Goal: Task Accomplishment & Management: Complete application form

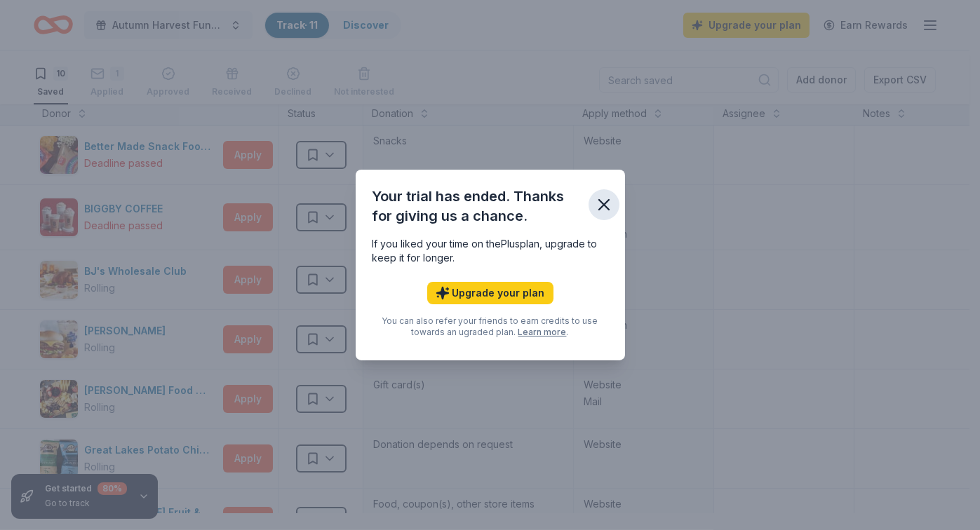
click at [614, 195] on icon "button" at bounding box center [604, 205] width 20 height 20
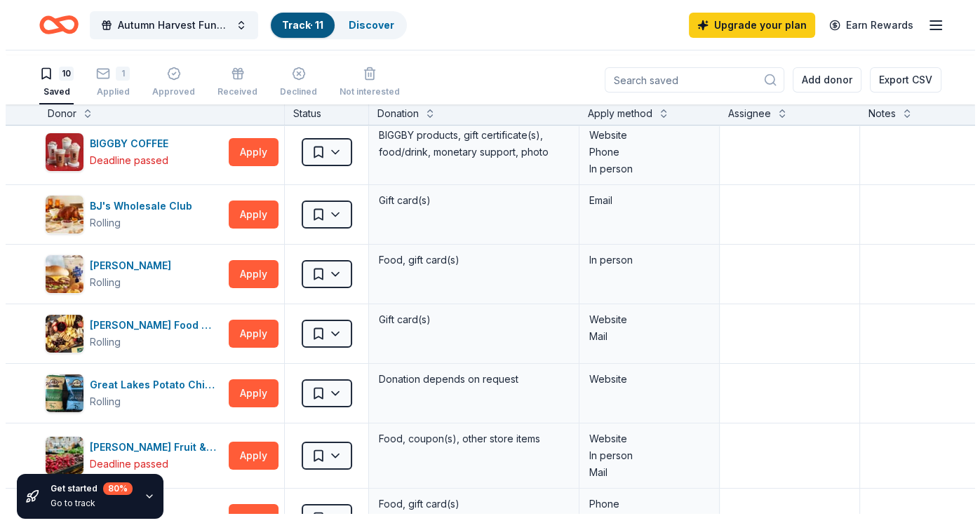
scroll to position [90, 0]
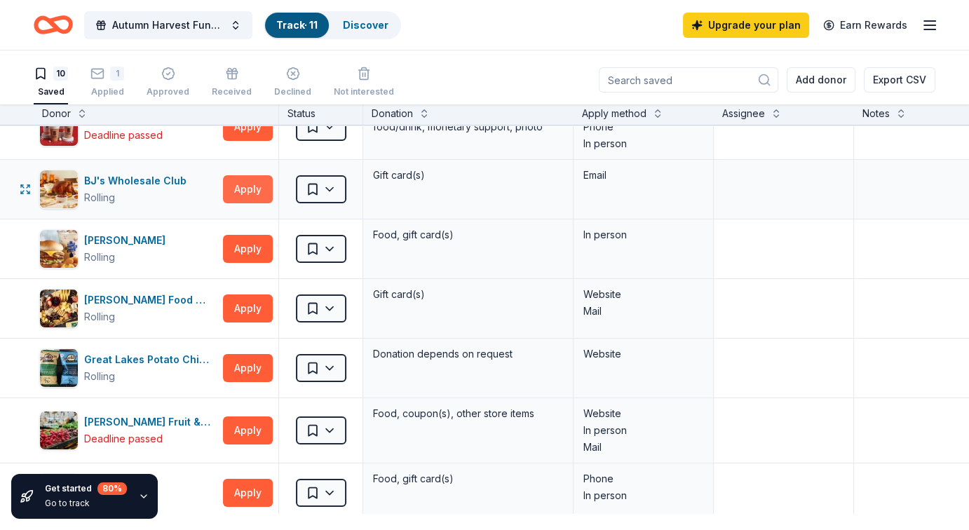
click at [246, 203] on button "Apply" at bounding box center [248, 189] width 50 height 28
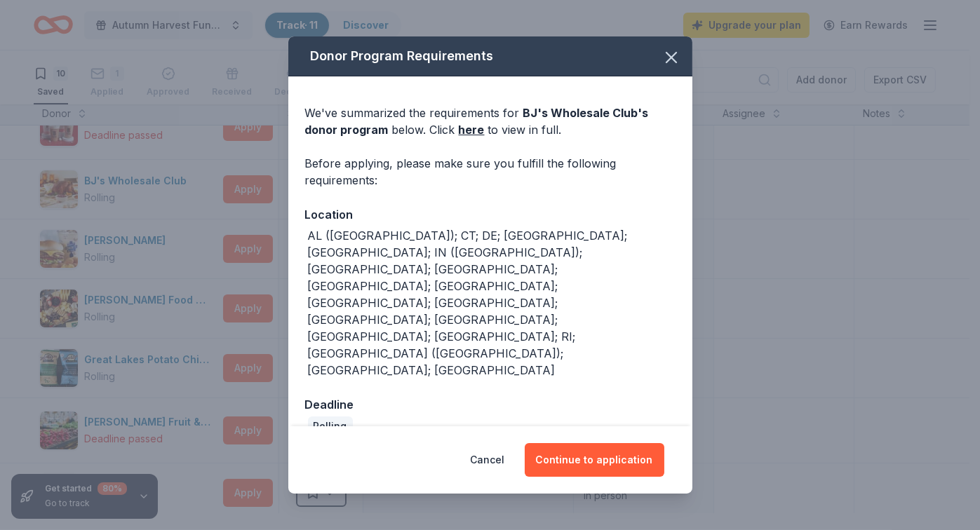
scroll to position [5, 0]
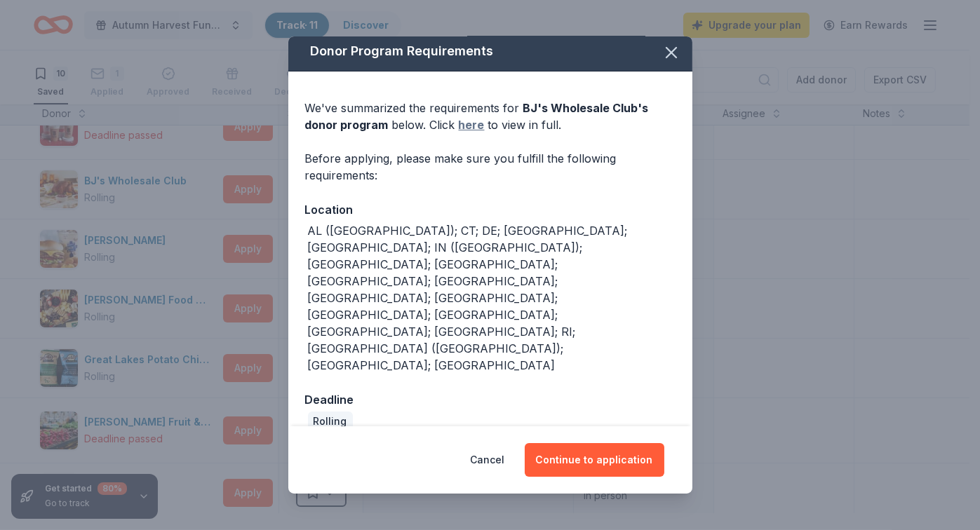
click at [461, 133] on link "here" at bounding box center [472, 124] width 26 height 17
click at [658, 447] on button "Continue to application" at bounding box center [595, 460] width 140 height 34
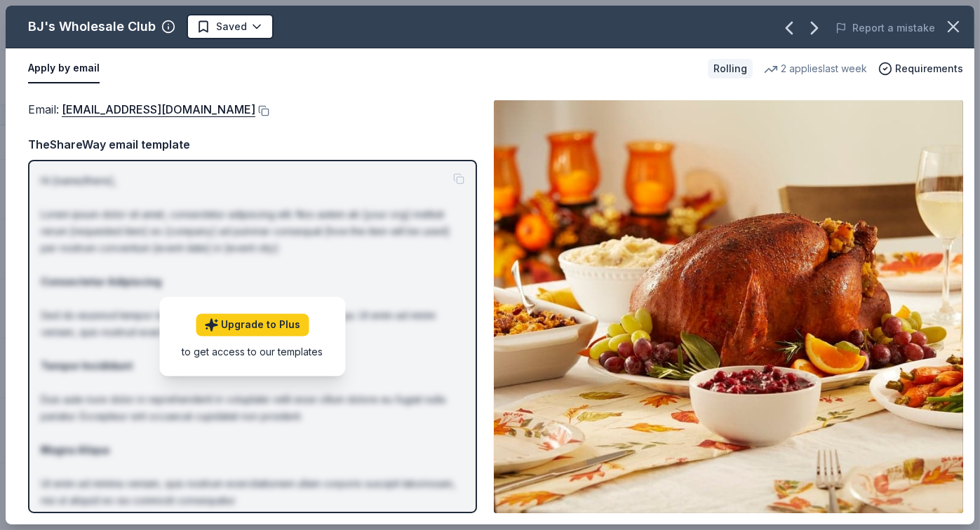
drag, startPoint x: 446, startPoint y: 144, endPoint x: 414, endPoint y: 141, distance: 32.4
click at [414, 119] on div "Email : [EMAIL_ADDRESS][DOMAIN_NAME]" at bounding box center [252, 109] width 449 height 18
drag, startPoint x: 979, startPoint y: 142, endPoint x: 976, endPoint y: 238, distance: 96.8
click at [976, 238] on div "BJ's Wholesale Club Saved Report a mistake Apply by email Rolling 2 applies las…" at bounding box center [490, 265] width 980 height 530
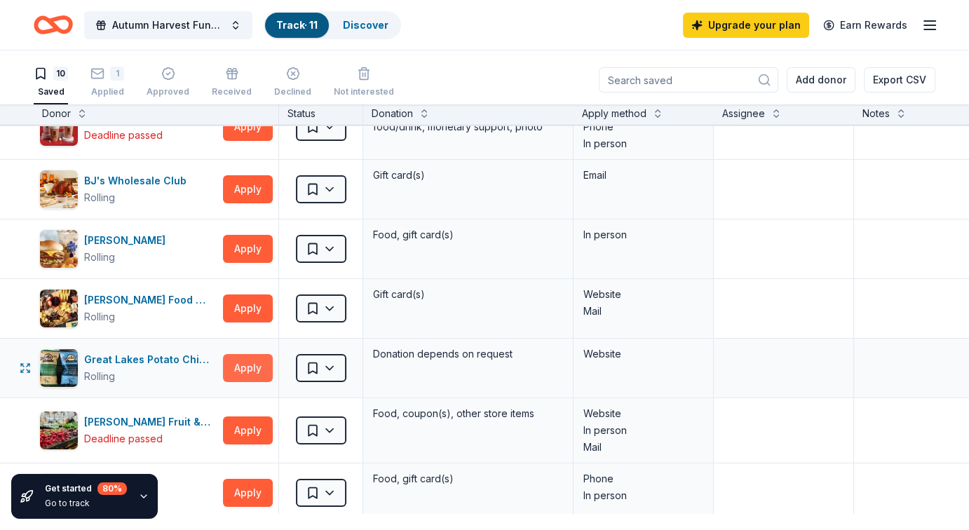
click at [241, 382] on button "Apply" at bounding box center [248, 368] width 50 height 28
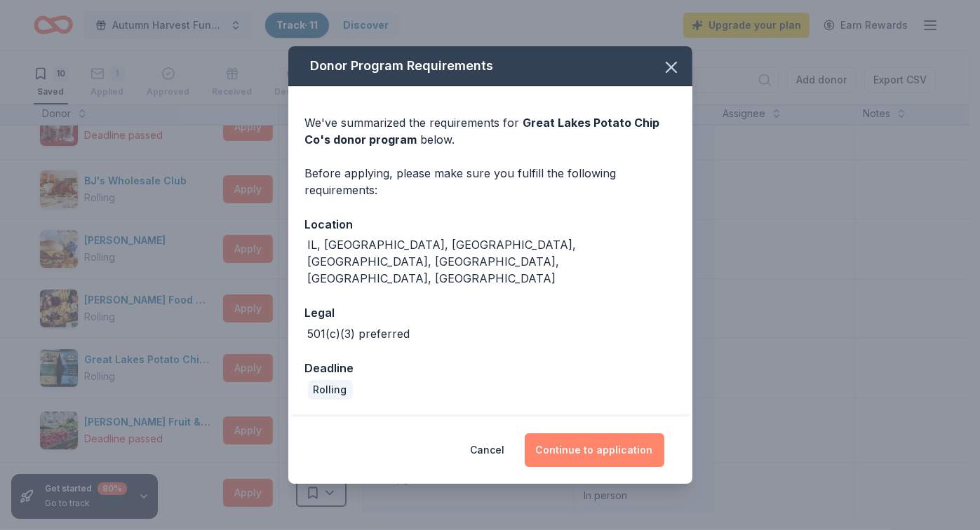
click at [610, 452] on button "Continue to application" at bounding box center [595, 450] width 140 height 34
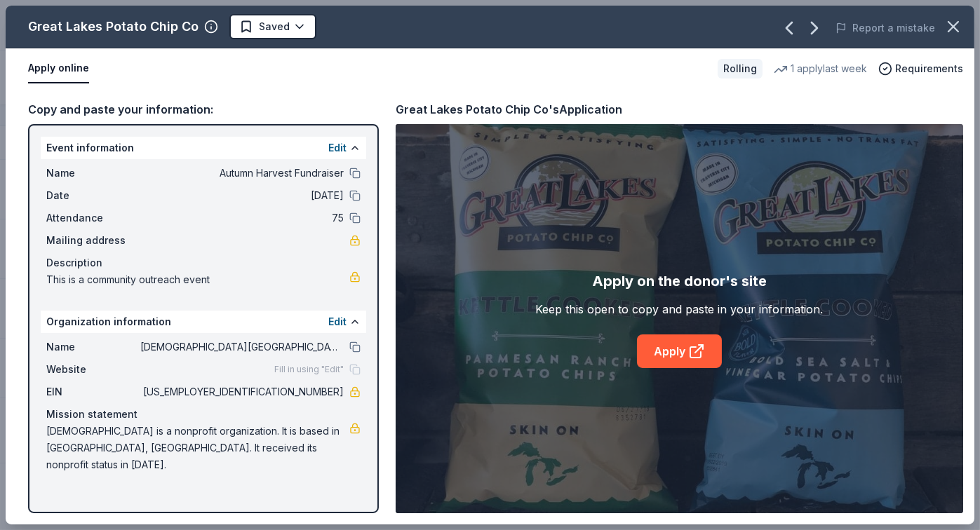
scroll to position [67, 0]
drag, startPoint x: 394, startPoint y: 450, endPoint x: 394, endPoint y: 388, distance: 61.7
click at [394, 388] on div "Copy and paste your information: Event information Edit Name Autumn Harvest Fun…" at bounding box center [490, 307] width 969 height 436
click at [700, 360] on icon at bounding box center [696, 351] width 17 height 17
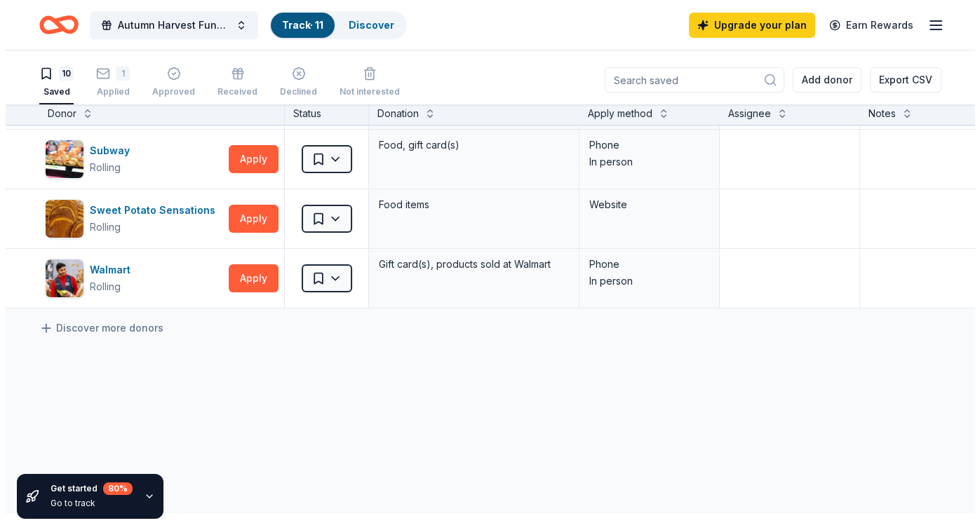
scroll to position [361, 0]
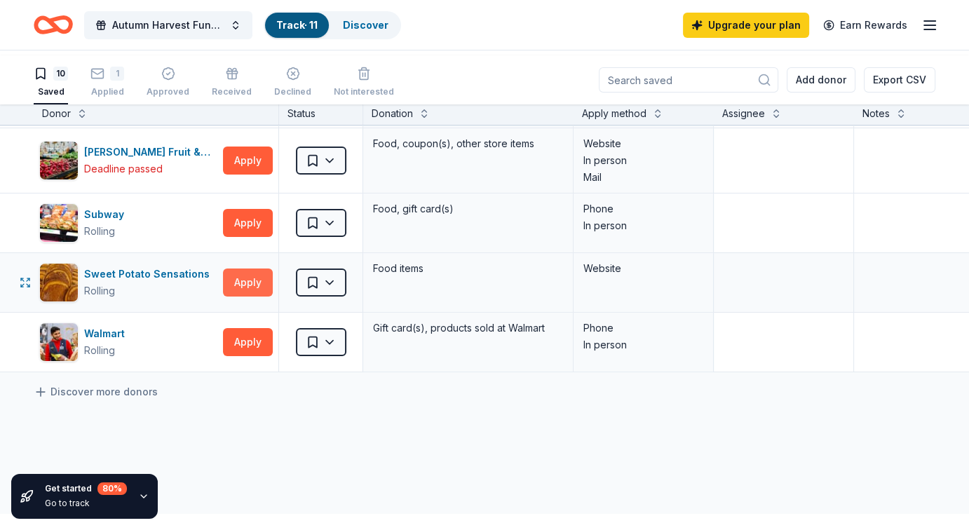
click at [248, 297] on button "Apply" at bounding box center [248, 283] width 50 height 28
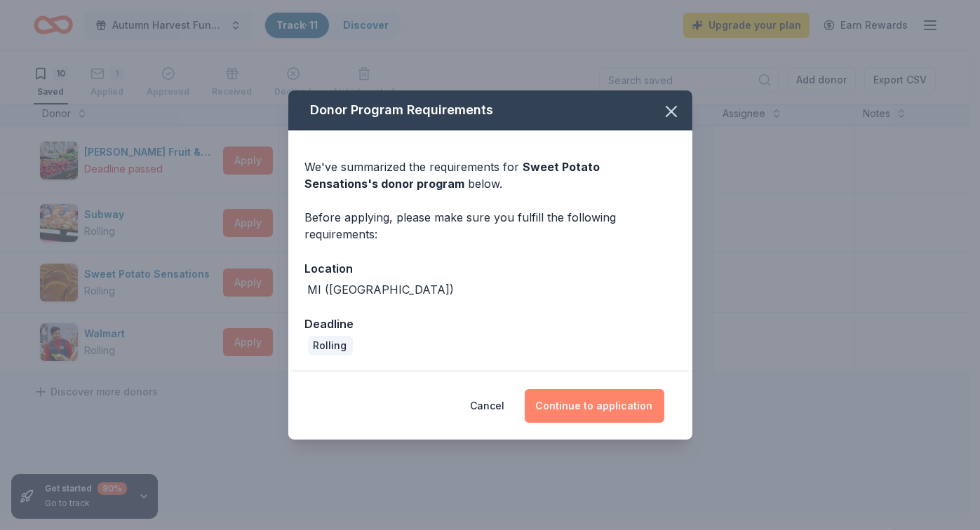
click at [644, 423] on button "Continue to application" at bounding box center [595, 406] width 140 height 34
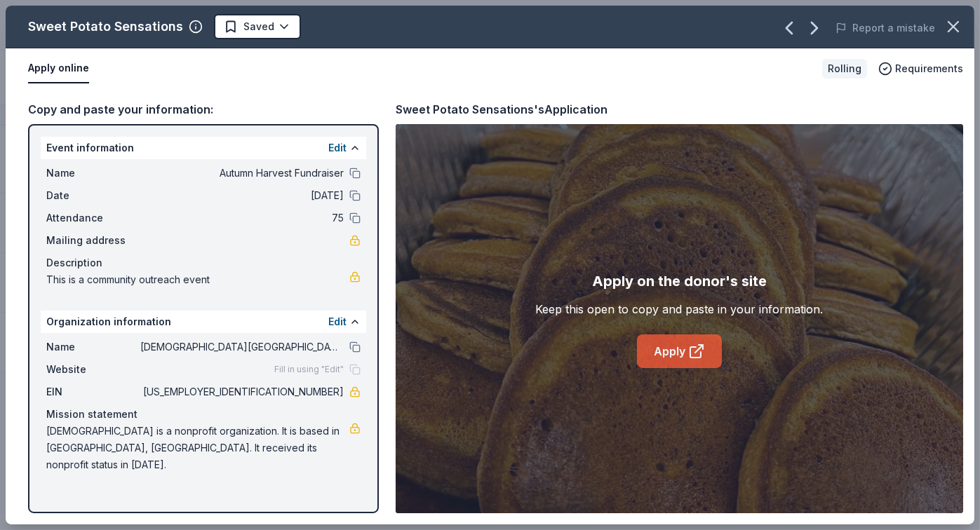
click at [705, 360] on icon at bounding box center [696, 351] width 17 height 17
click at [786, 31] on icon "button" at bounding box center [789, 27] width 6 height 11
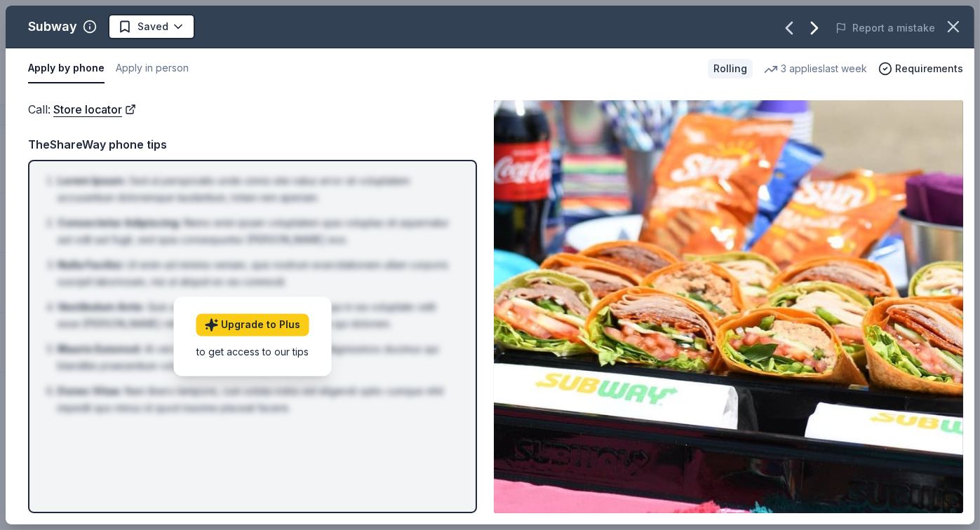
click at [812, 32] on icon "button" at bounding box center [815, 27] width 6 height 11
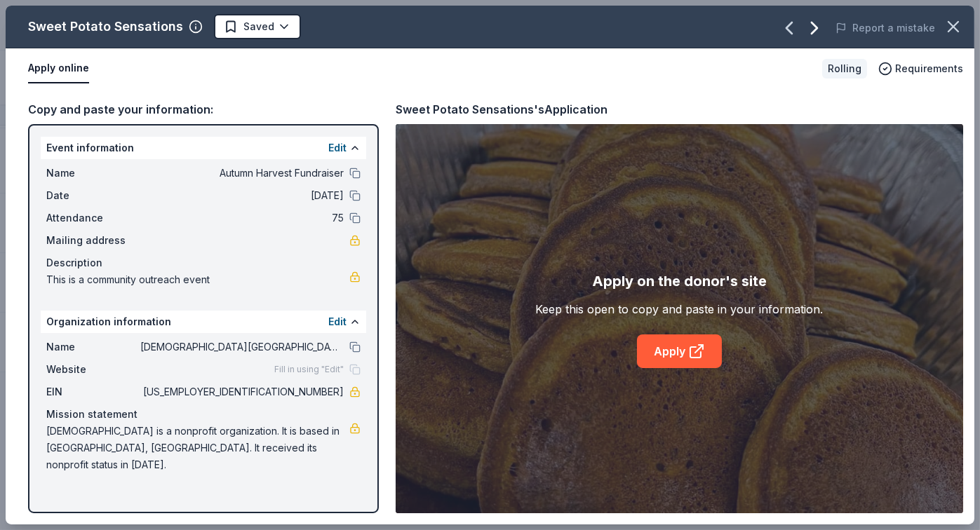
click at [812, 32] on icon "button" at bounding box center [815, 27] width 6 height 11
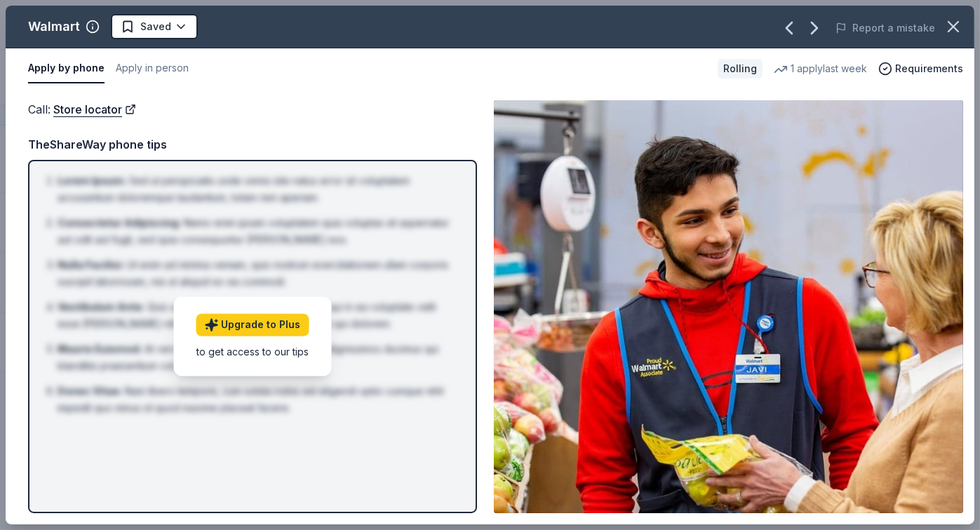
drag, startPoint x: 972, startPoint y: 72, endPoint x: 974, endPoint y: 91, distance: 19.0
click at [969, 91] on div "Walmart Saved Report a mistake Apply by phone Apply in person Rolling 1 apply l…" at bounding box center [490, 265] width 980 height 530
drag, startPoint x: 974, startPoint y: 91, endPoint x: 969, endPoint y: 163, distance: 71.7
click at [969, 163] on div "Walmart Saved Report a mistake Apply by phone Apply in person Rolling 1 apply l…" at bounding box center [490, 265] width 980 height 530
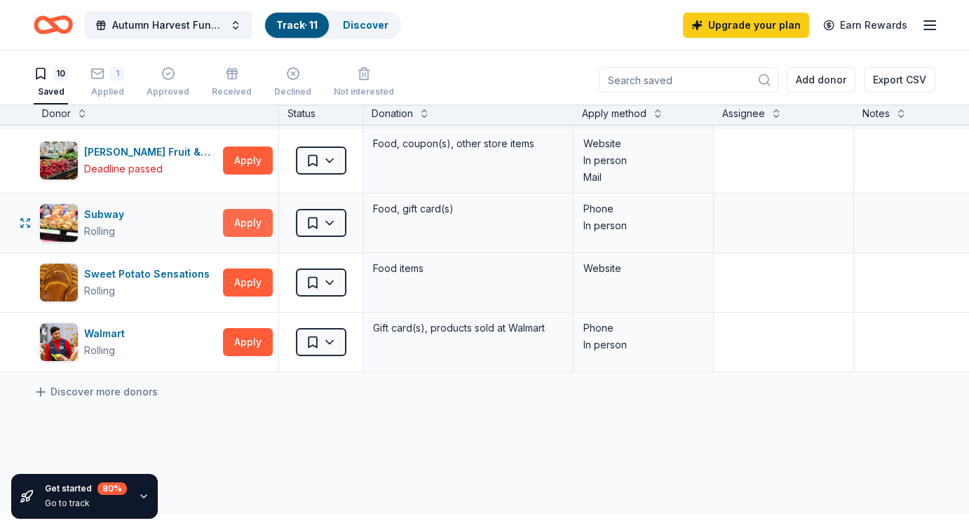
click at [255, 237] on button "Apply" at bounding box center [248, 223] width 50 height 28
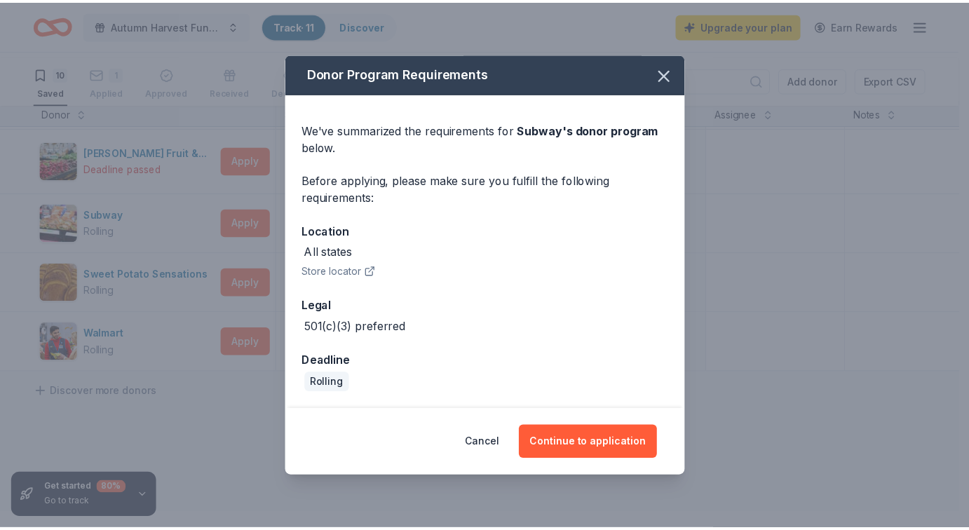
scroll to position [77, 0]
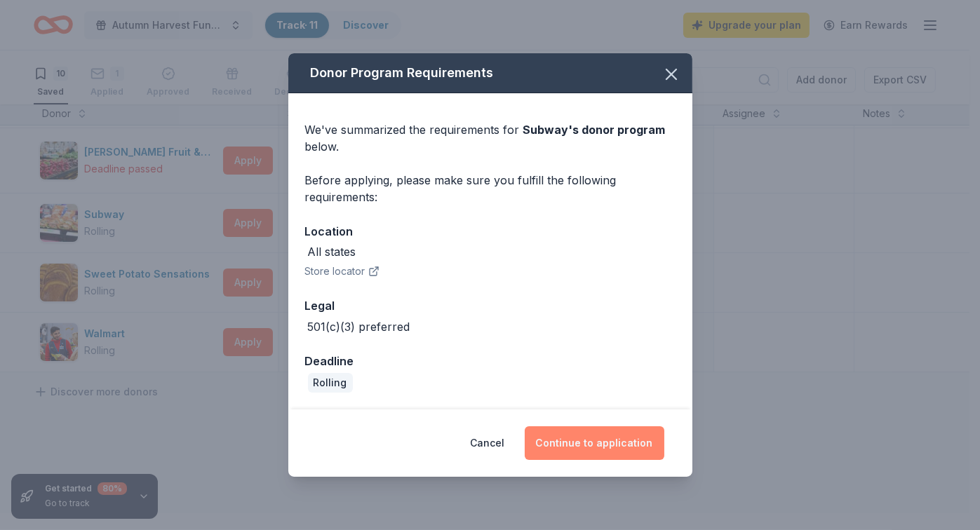
click at [625, 452] on button "Continue to application" at bounding box center [595, 443] width 140 height 34
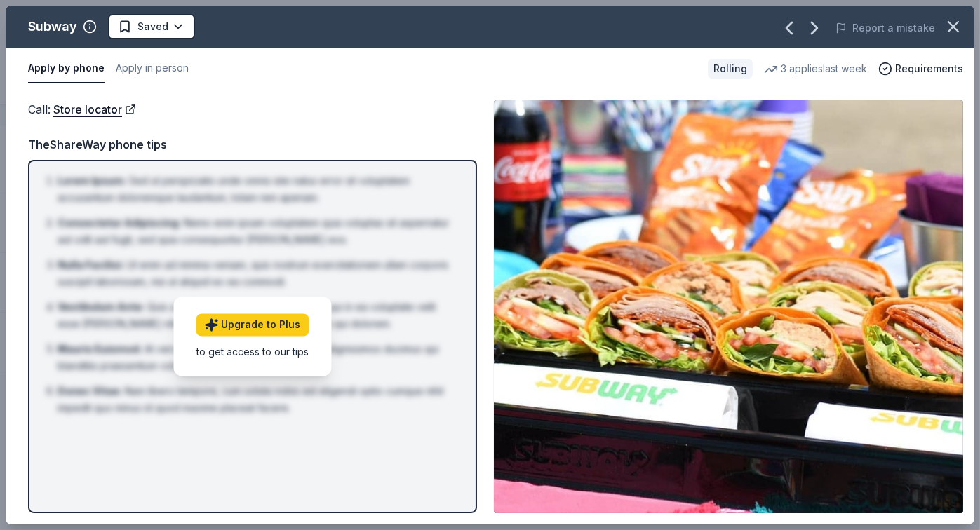
drag, startPoint x: 979, startPoint y: 80, endPoint x: 978, endPoint y: 231, distance: 151.5
click at [969, 231] on div "Subway Saved Report a mistake Apply by phone Apply in person Rolling 3 applies …" at bounding box center [490, 265] width 980 height 530
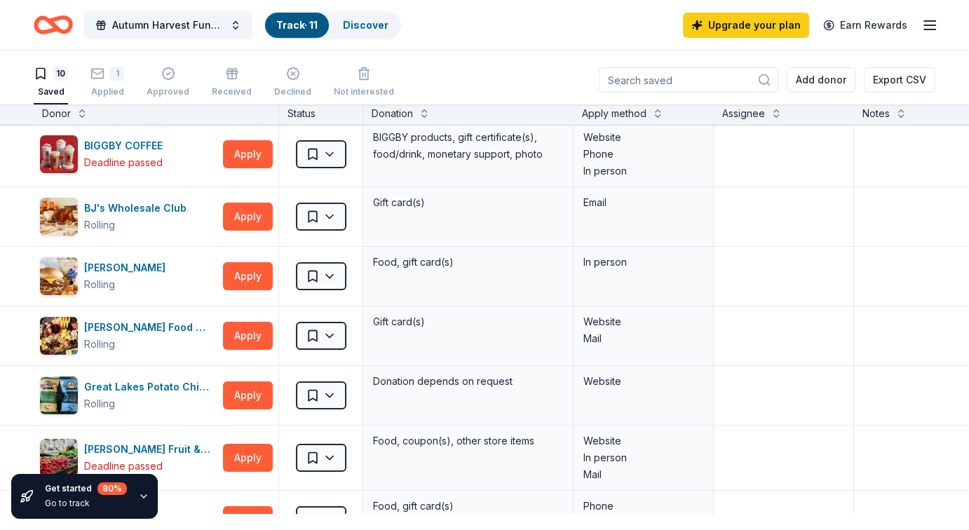
scroll to position [0, 0]
